Goal: Task Accomplishment & Management: Use online tool/utility

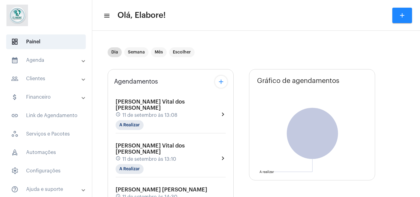
click at [76, 93] on mat-expansion-panel-header "attach_money Financeiro" at bounding box center [48, 97] width 88 height 15
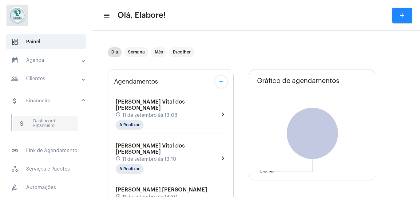
click at [67, 120] on span "attach_money Dashboard Financeiro" at bounding box center [45, 123] width 65 height 15
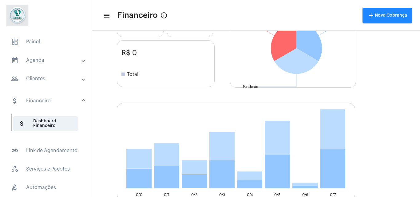
scroll to position [113, 0]
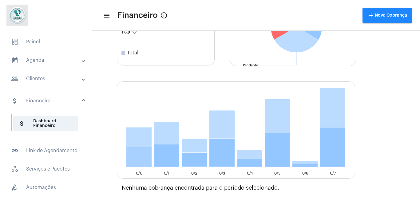
click at [141, 148] on icon "0/0 No 7" at bounding box center [138, 157] width 25 height 20
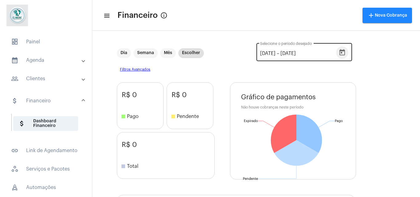
click at [344, 53] on icon "Open calendar" at bounding box center [341, 52] width 7 height 7
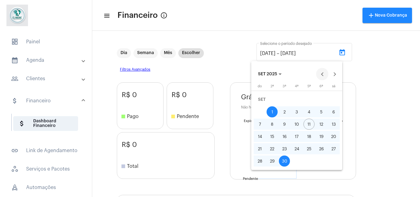
click at [320, 73] on button "Previous month" at bounding box center [322, 74] width 12 height 12
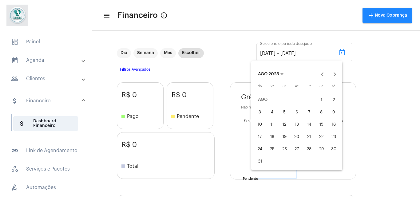
click at [321, 97] on div "1" at bounding box center [321, 99] width 11 height 11
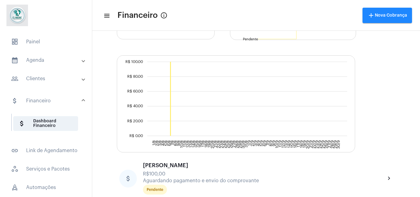
scroll to position [147, 0]
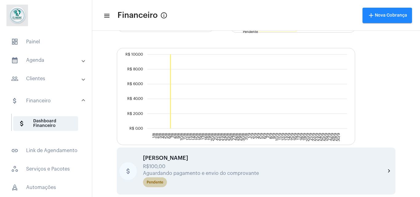
click at [155, 181] on div "Pendente" at bounding box center [155, 182] width 17 height 4
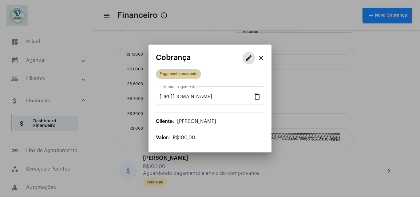
click at [190, 72] on div "Pagamento pendente" at bounding box center [179, 74] width 38 height 4
click at [245, 57] on mat-icon "edit" at bounding box center [248, 57] width 7 height 7
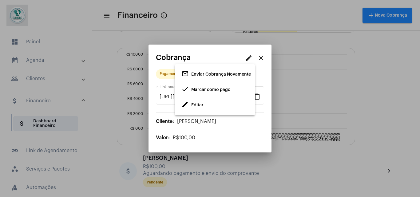
click at [230, 90] on span "Marcar como pago" at bounding box center [210, 90] width 39 height 4
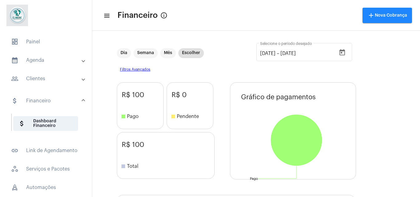
click at [201, 176] on div "R$ 100 stop Total" at bounding box center [166, 155] width 98 height 47
click at [120, 50] on mat-chip "Dia" at bounding box center [124, 53] width 14 height 10
click at [137, 70] on span "Filtros Avançados" at bounding box center [256, 70] width 278 height 10
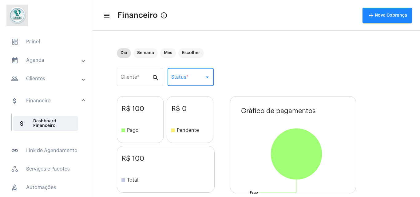
click at [192, 80] on span at bounding box center [187, 79] width 33 height 6
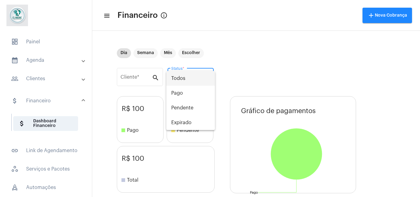
click at [63, 60] on div at bounding box center [210, 98] width 420 height 197
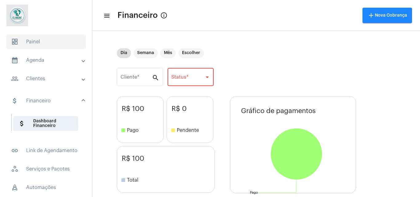
click at [44, 38] on span "dashboard Painel" at bounding box center [46, 41] width 80 height 15
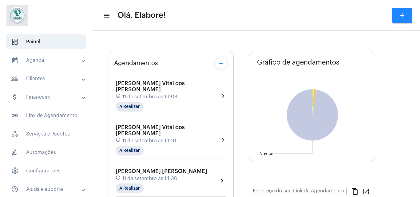
type input "[URL][DOMAIN_NAME]"
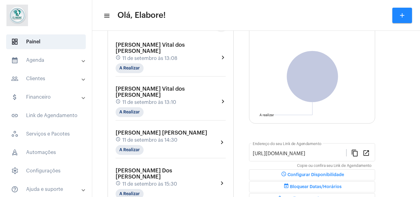
scroll to position [57, 0]
click at [183, 129] on div "[PERSON_NAME] [PERSON_NAME] schedule 11 de setembro às 14:30 A Realizar chevron…" at bounding box center [171, 141] width 110 height 25
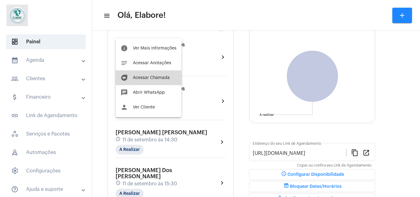
click at [145, 80] on span "Acessar Chamada" at bounding box center [151, 78] width 37 height 4
